Goal: Information Seeking & Learning: Learn about a topic

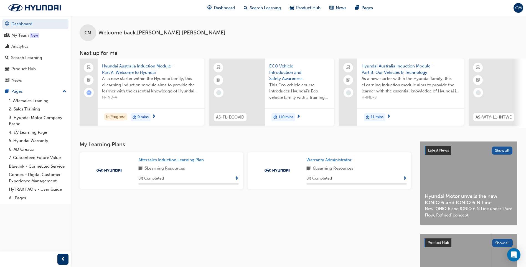
click at [378, 116] on span "11 mins" at bounding box center [376, 117] width 13 height 6
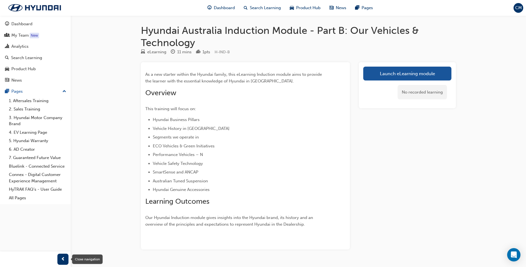
click at [64, 257] on span "prev-icon" at bounding box center [63, 258] width 4 height 7
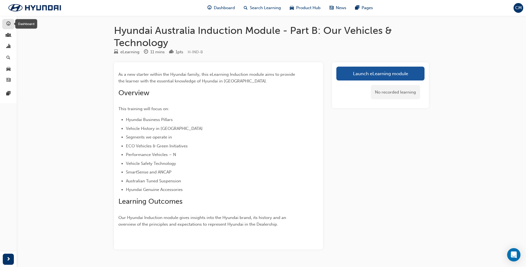
click at [6, 24] on span "guage-icon" at bounding box center [8, 24] width 4 height 5
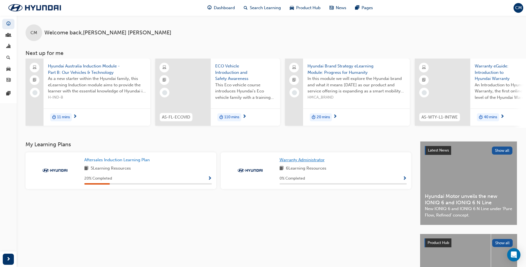
click at [289, 163] on link "Warranty Administrator" at bounding box center [302, 160] width 47 height 6
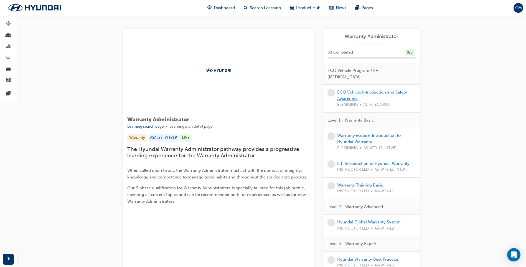
click at [349, 90] on link "ECO Vehicle Introduction and Safety Awareness" at bounding box center [372, 95] width 70 height 11
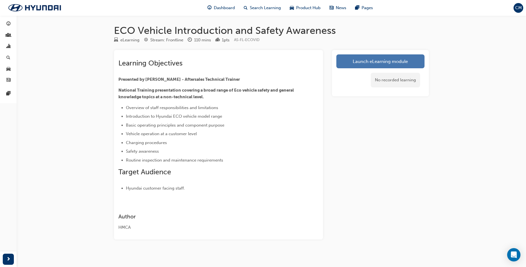
click at [374, 61] on link "Launch eLearning module" at bounding box center [380, 61] width 88 height 14
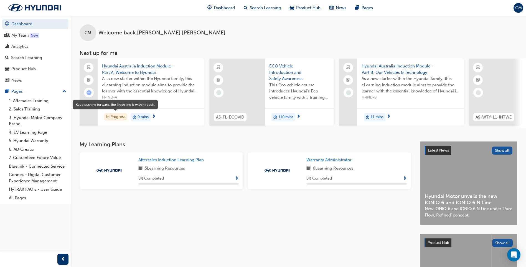
click at [116, 117] on div "In Progress" at bounding box center [115, 116] width 23 height 7
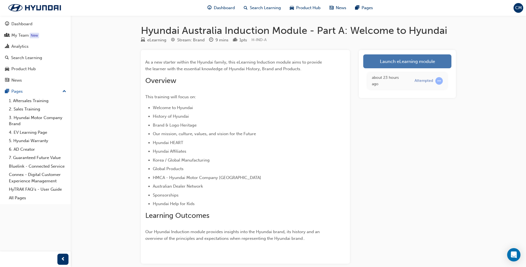
click at [384, 63] on link "Launch eLearning module" at bounding box center [407, 61] width 88 height 14
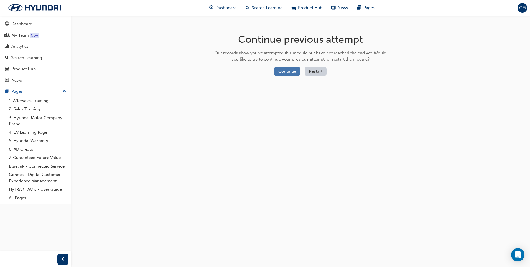
click at [283, 71] on button "Continue" at bounding box center [287, 71] width 26 height 9
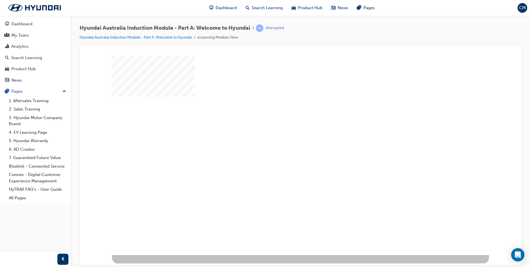
click at [284, 139] on div "play" at bounding box center [284, 139] width 0 height 0
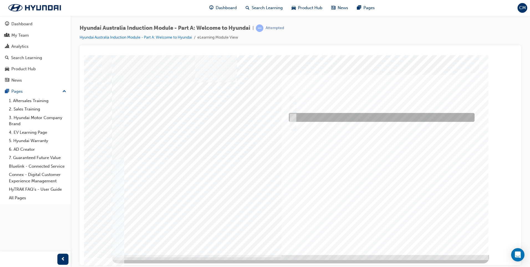
click at [293, 116] on input "1967" at bounding box center [292, 117] width 6 height 6
radio input "true"
drag, startPoint x: 132, startPoint y: 123, endPoint x: 121, endPoint y: 104, distance: 21.8
click at [121, 104] on div at bounding box center [300, 155] width 377 height 200
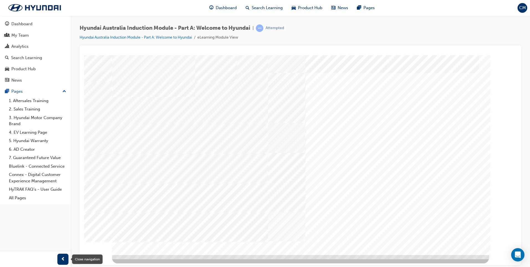
click at [63, 259] on span "prev-icon" at bounding box center [63, 258] width 4 height 7
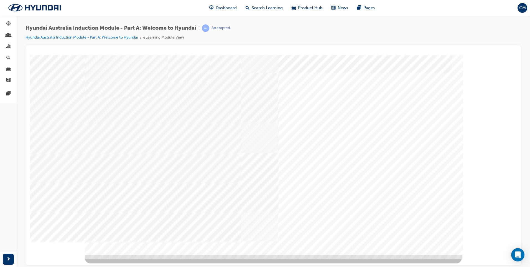
drag, startPoint x: 374, startPoint y: 113, endPoint x: 369, endPoint y: 78, distance: 35.8
click at [369, 78] on div "Quiz_Q_2" at bounding box center [273, 155] width 377 height 200
drag, startPoint x: 342, startPoint y: 110, endPoint x: 116, endPoint y: 122, distance: 226.5
click at [122, 123] on div "Quiz_Q_2" at bounding box center [273, 155] width 377 height 200
drag, startPoint x: 346, startPoint y: 114, endPoint x: 344, endPoint y: 96, distance: 18.3
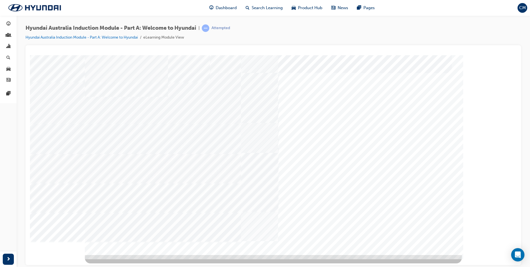
click at [344, 96] on div "Quiz_Q_2" at bounding box center [273, 155] width 377 height 200
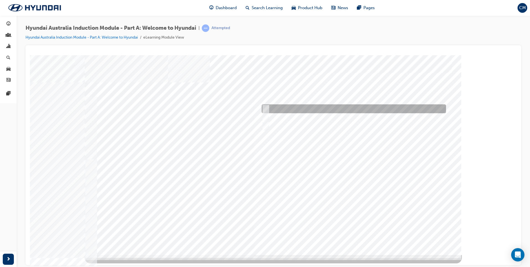
click at [264, 109] on input "Ulsan Plant, South Korea" at bounding box center [265, 109] width 6 height 6
radio input "true"
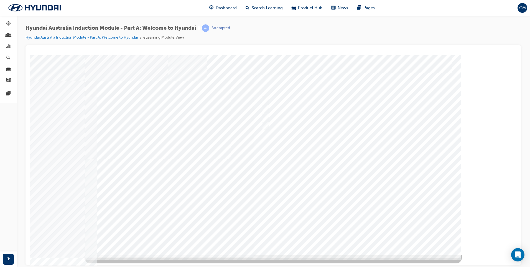
click at [349, 236] on div at bounding box center [273, 155] width 377 height 200
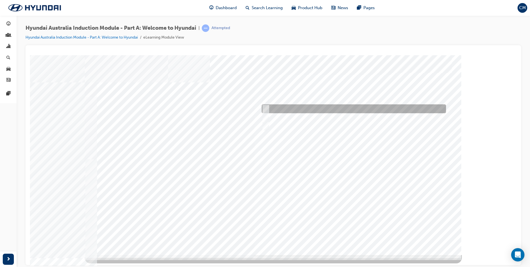
click at [265, 108] on input "A satisfied customer" at bounding box center [264, 109] width 6 height 6
checkbox input "true"
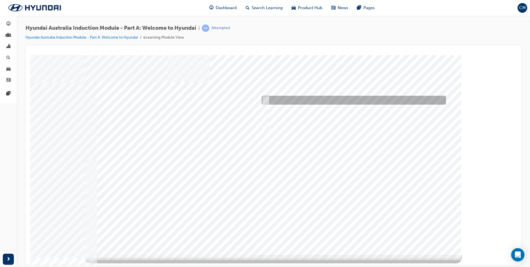
click at [267, 99] on input "A company representative" at bounding box center [264, 100] width 6 height 6
checkbox input "true"
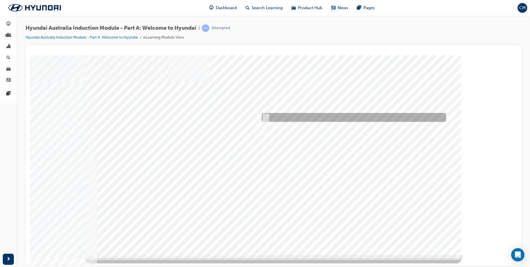
click at [265, 117] on input "Learning from past challenges" at bounding box center [264, 117] width 6 height 6
checkbox input "true"
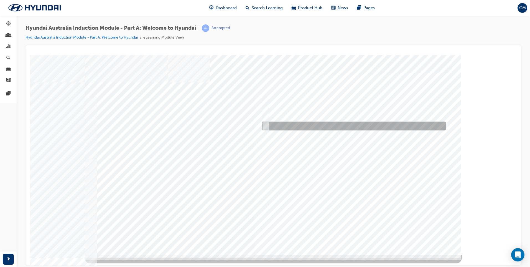
click at [265, 124] on input "Global expansion" at bounding box center [264, 126] width 6 height 6
checkbox input "true"
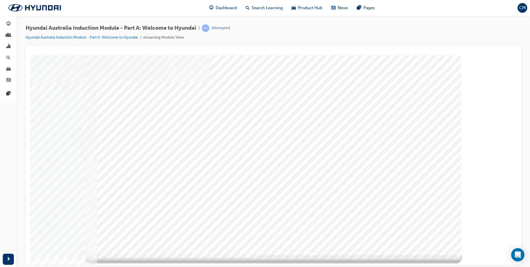
click at [267, 125] on div at bounding box center [273, 155] width 377 height 200
click at [266, 98] on input "Brisbane Lions Football Club" at bounding box center [264, 100] width 6 height 6
checkbox input "true"
click at [266, 116] on input "Carlton Football Club" at bounding box center [264, 117] width 6 height 6
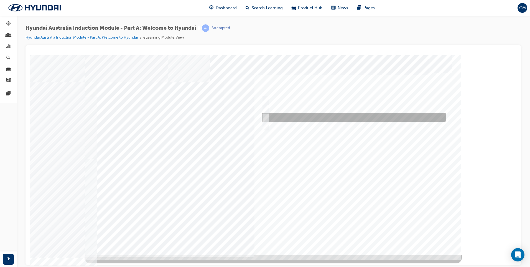
checkbox input "true"
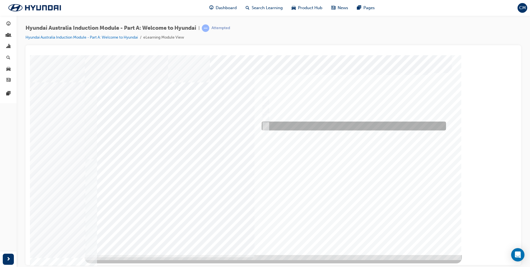
click at [265, 125] on input "Surfing Australia" at bounding box center [264, 126] width 6 height 6
checkbox input "true"
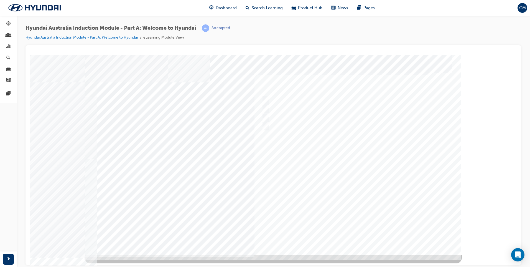
click at [342, 235] on div at bounding box center [273, 155] width 377 height 200
